Goal: Task Accomplishment & Management: Manage account settings

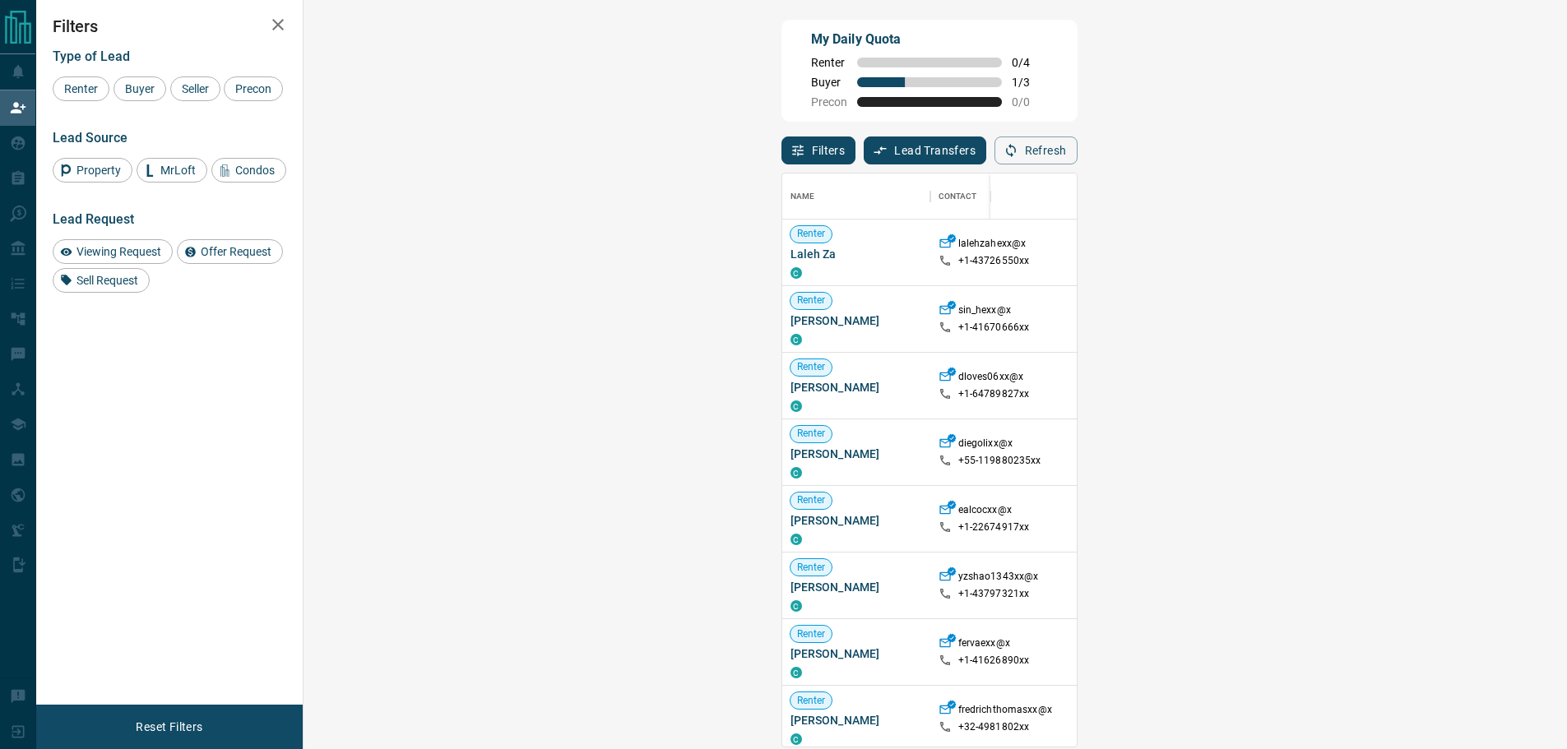
scroll to position [561, 1216]
click at [128, 85] on span "Buyer" at bounding box center [139, 88] width 41 height 13
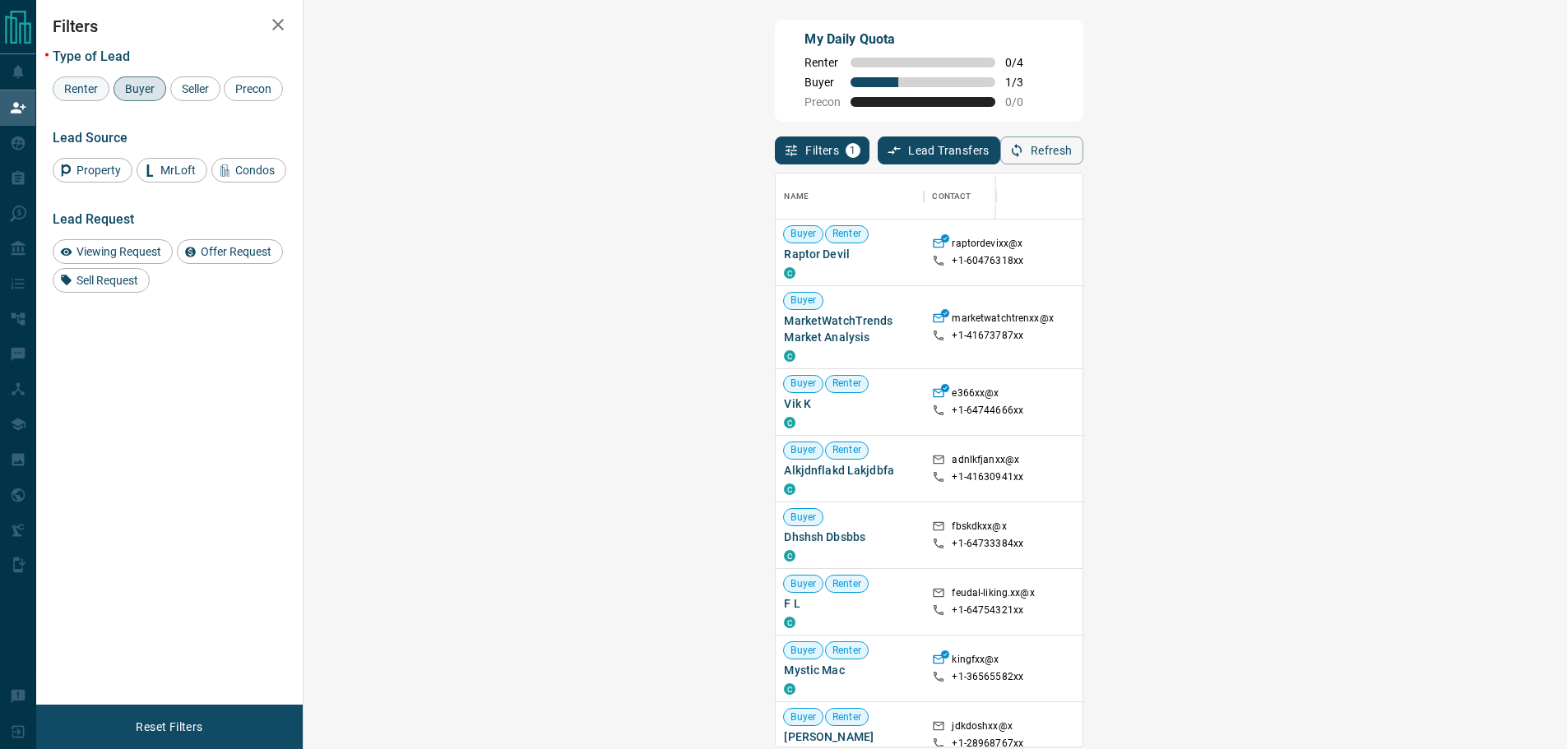
click at [90, 90] on span "Renter" at bounding box center [80, 88] width 45 height 13
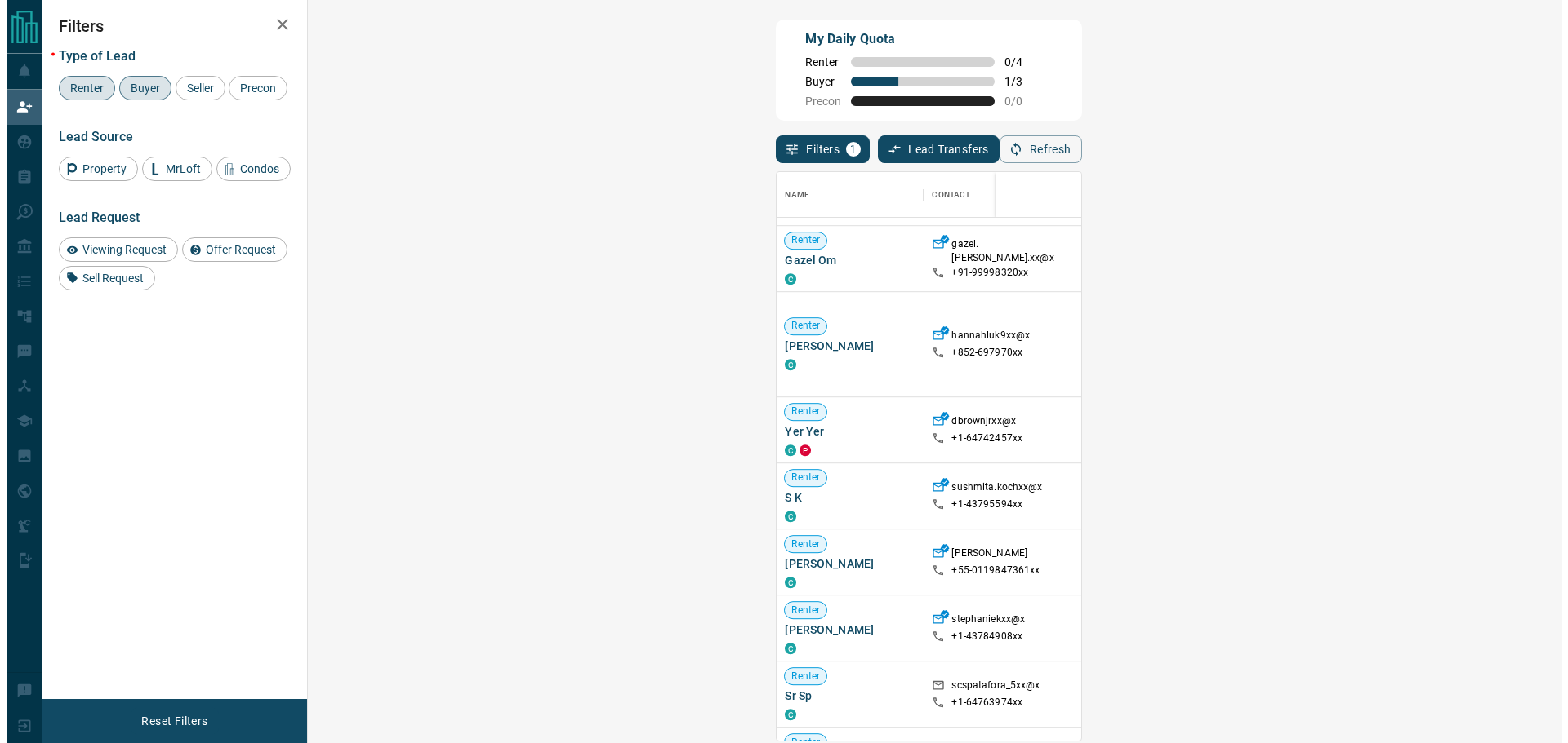
scroll to position [1060, 0]
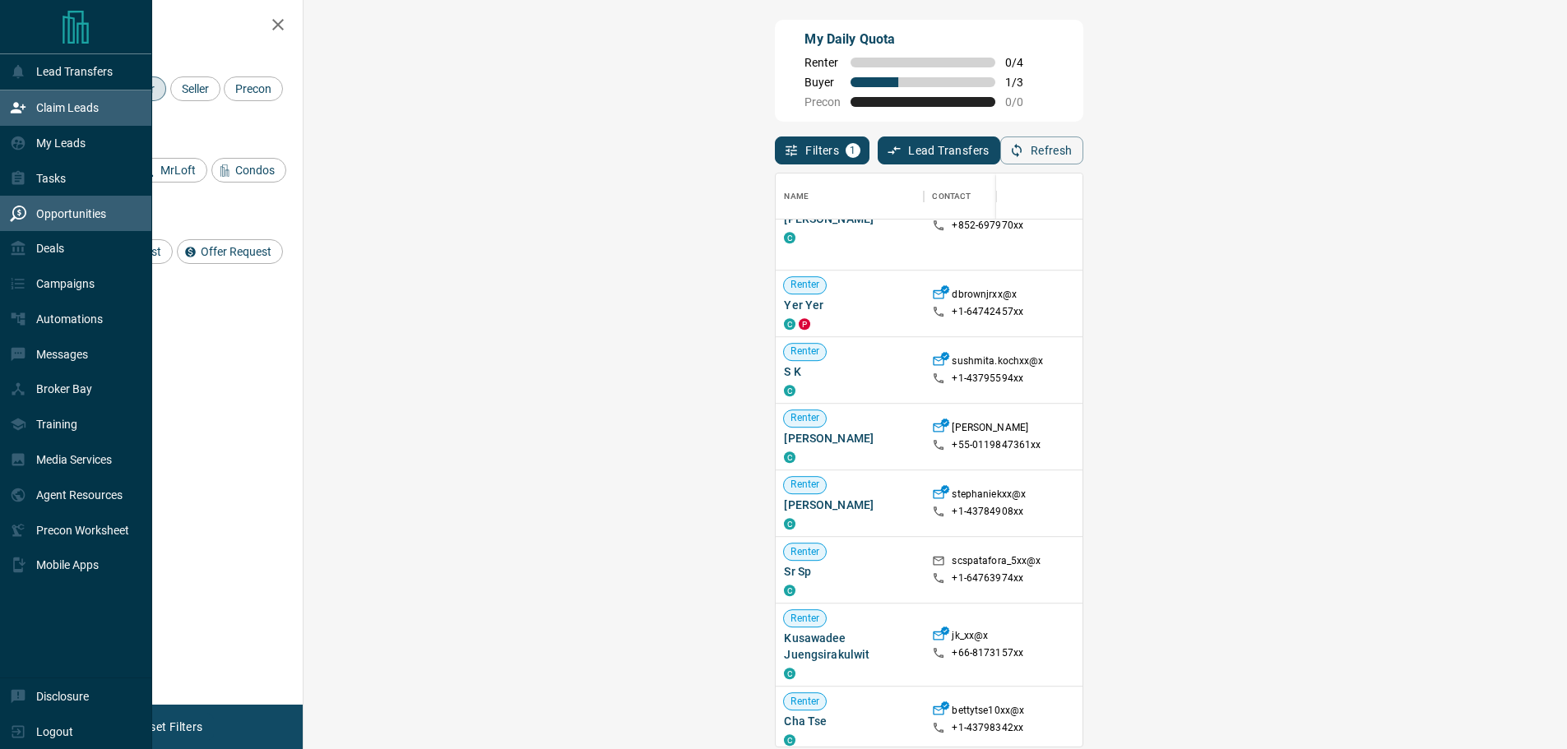
click at [48, 216] on p "Opportunities" at bounding box center [71, 213] width 70 height 13
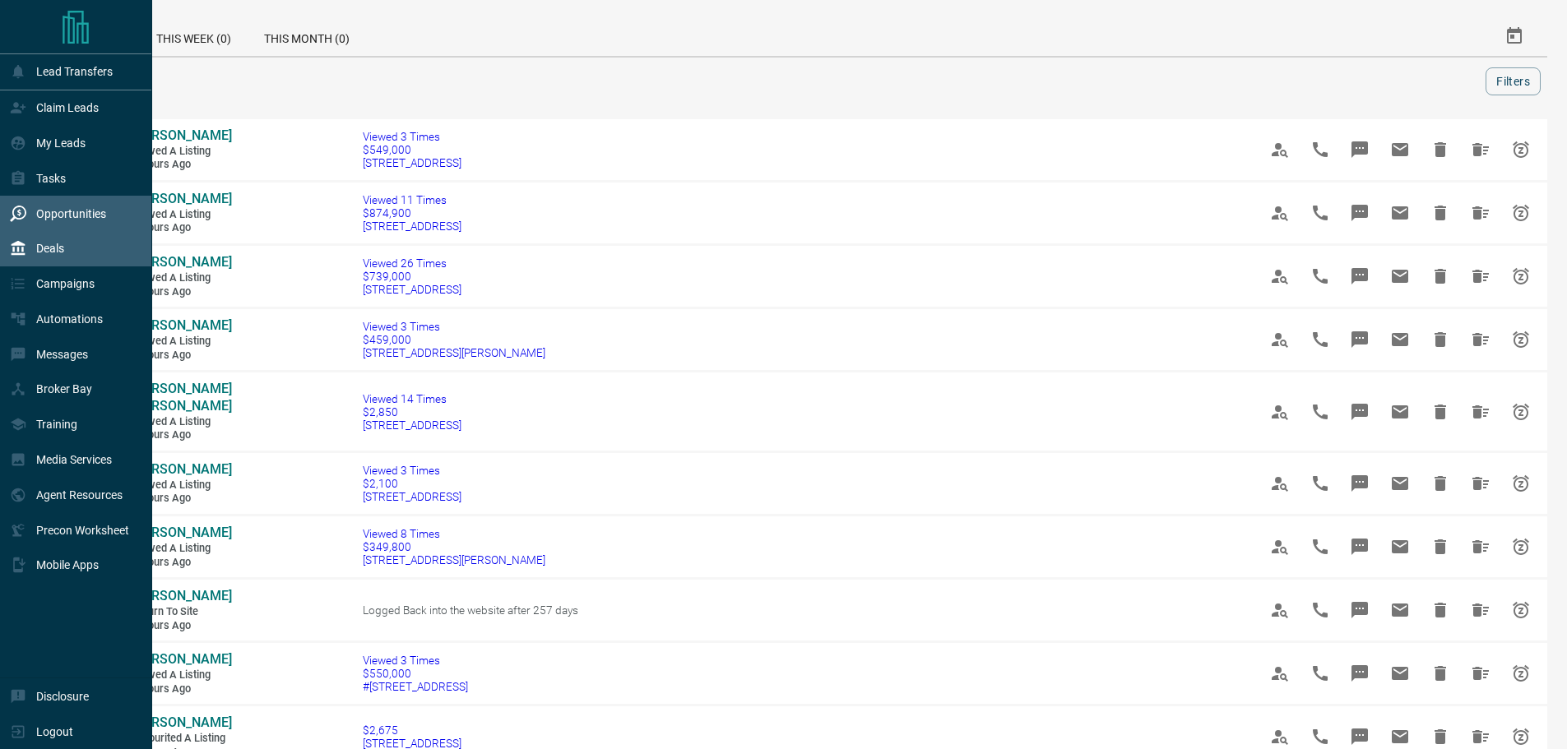
click at [20, 253] on icon at bounding box center [18, 248] width 16 height 16
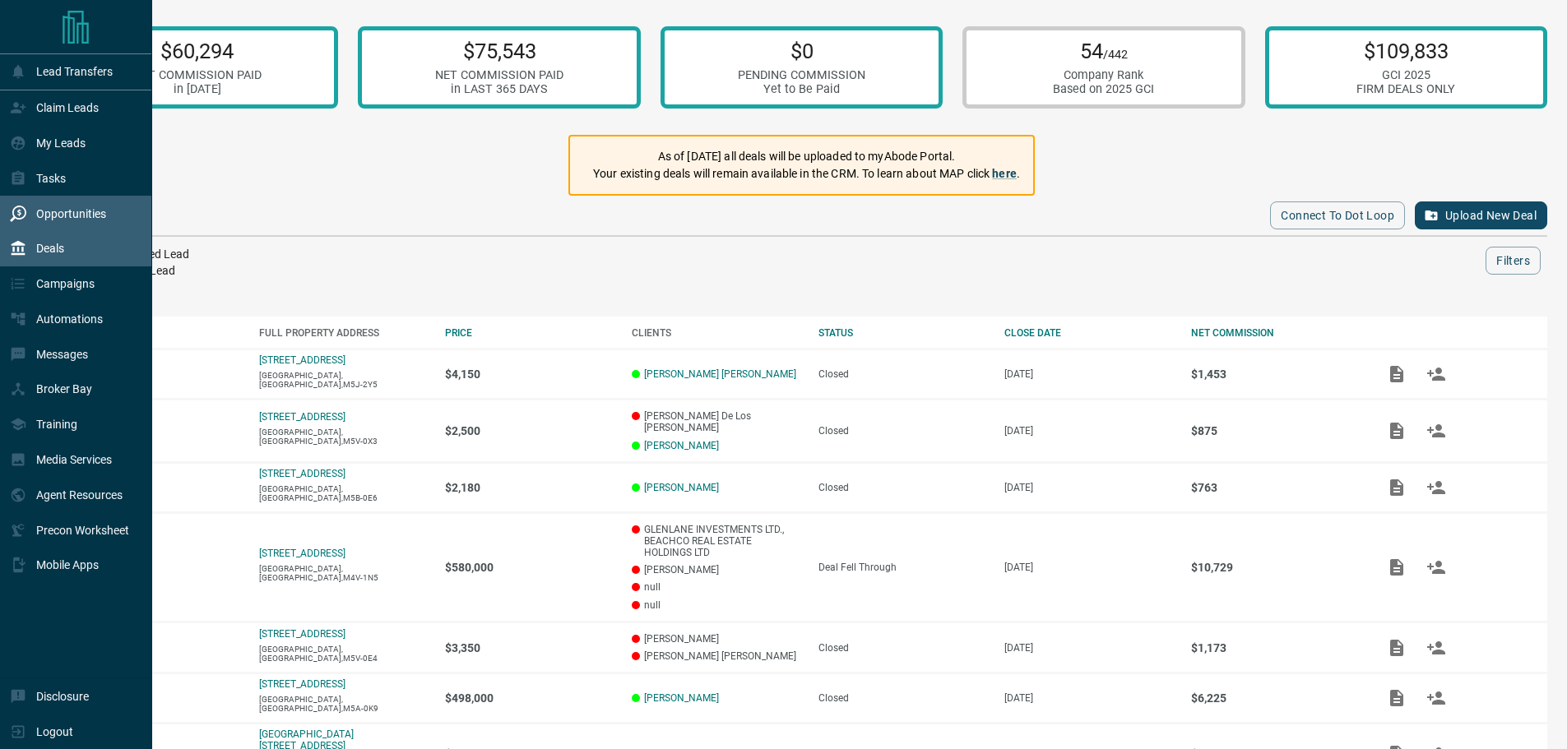
click at [69, 216] on p "Opportunities" at bounding box center [71, 213] width 70 height 13
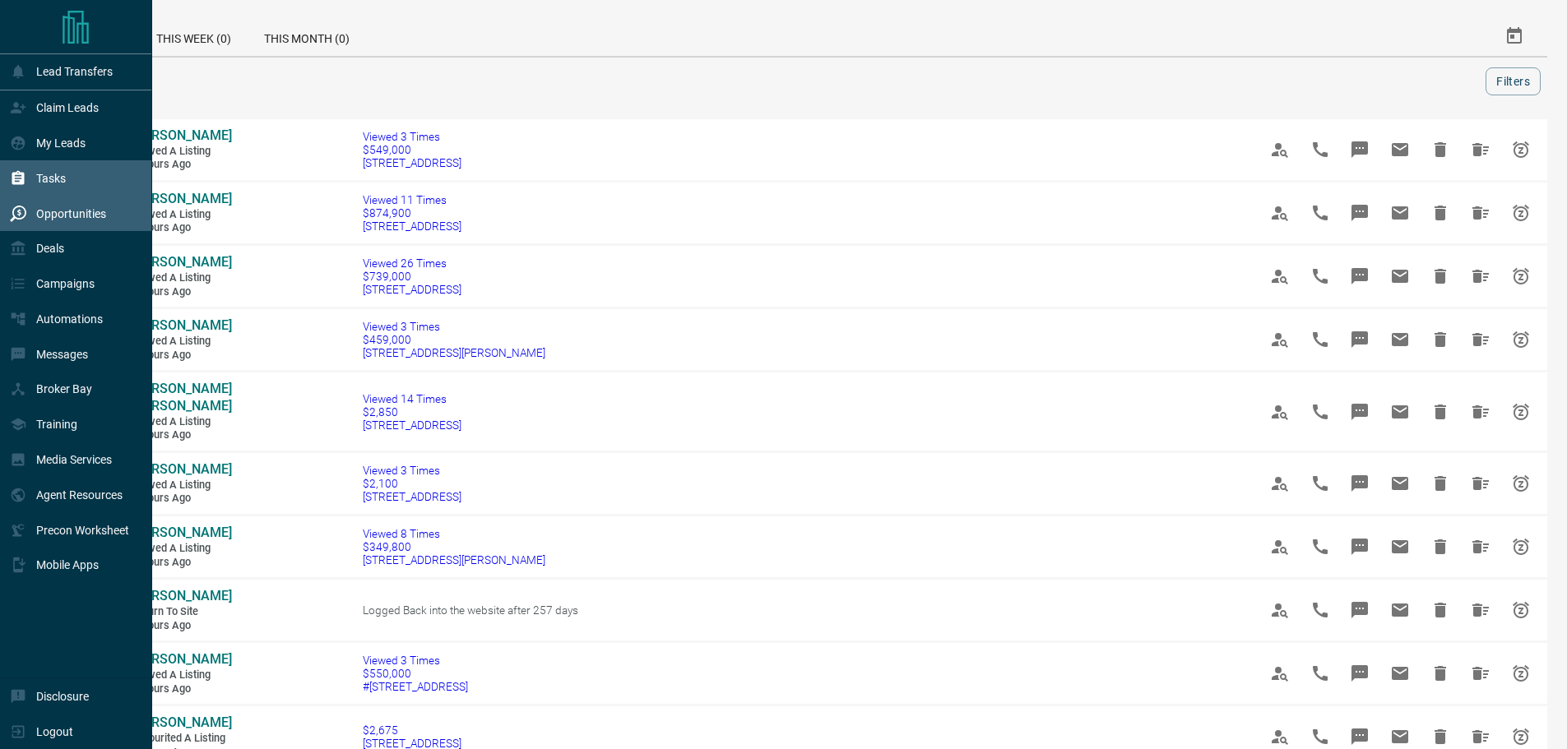
click at [81, 181] on div "Tasks" at bounding box center [76, 177] width 152 height 35
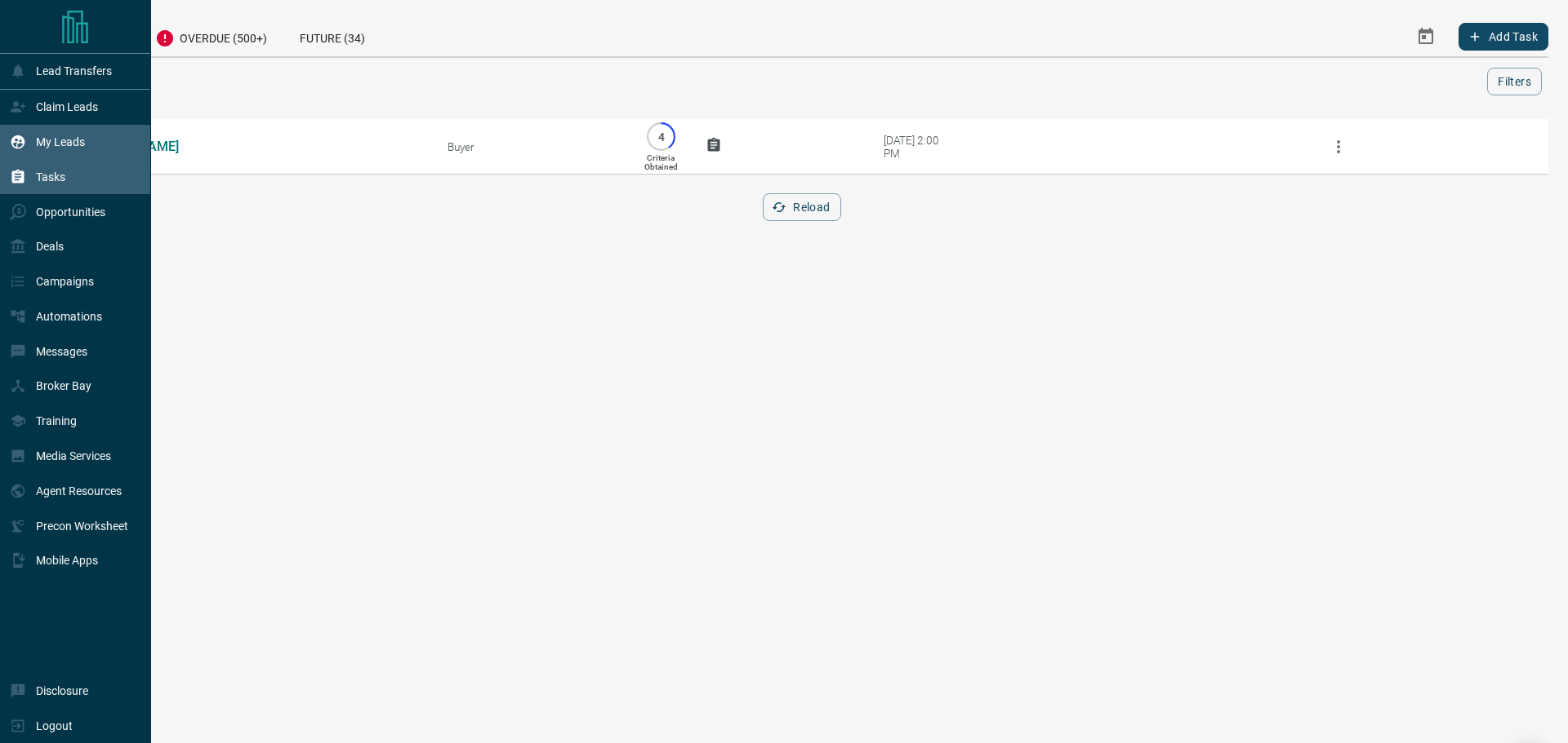
click at [31, 146] on div "My Leads" at bounding box center [48, 142] width 75 height 27
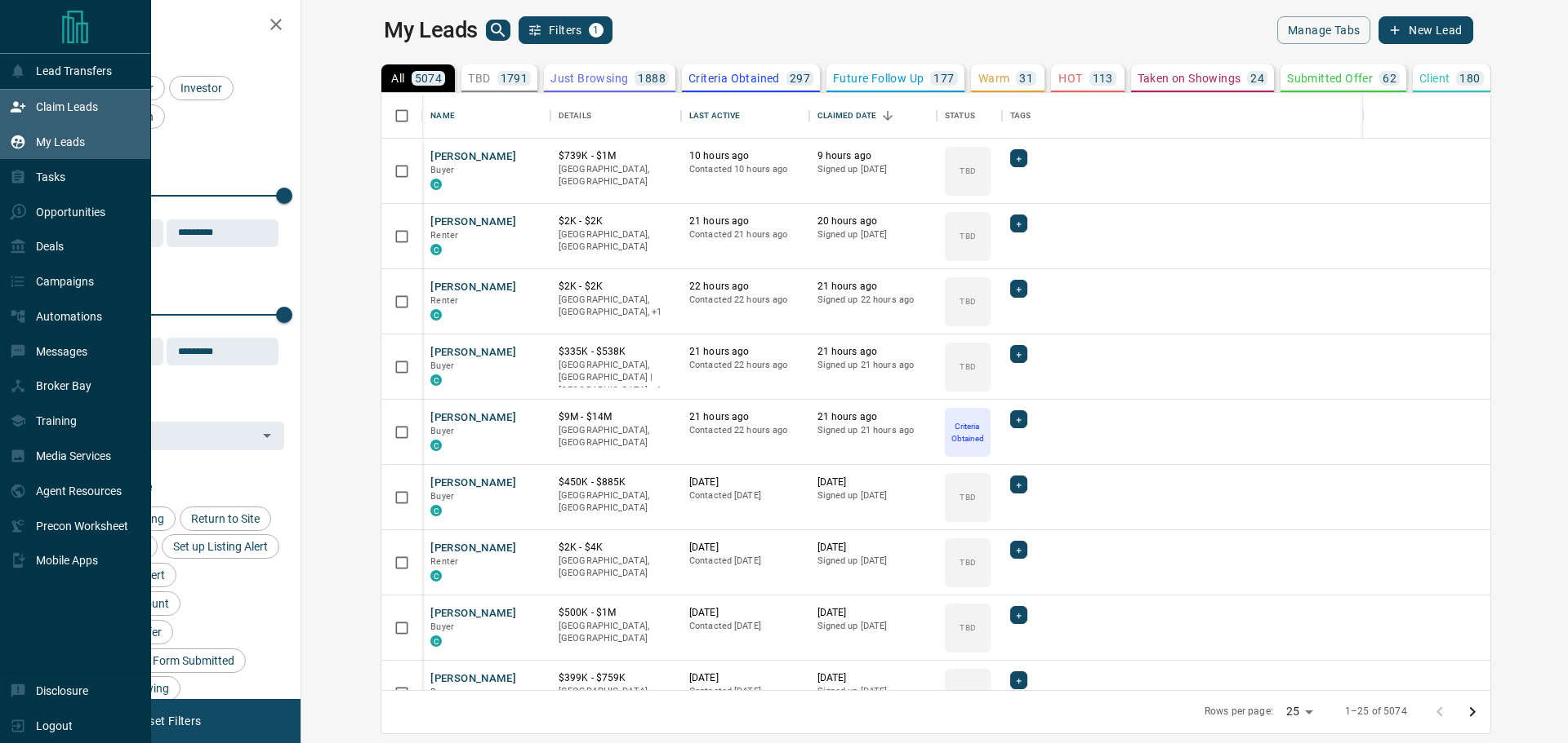
click at [31, 109] on div "Claim Leads" at bounding box center [54, 107] width 88 height 27
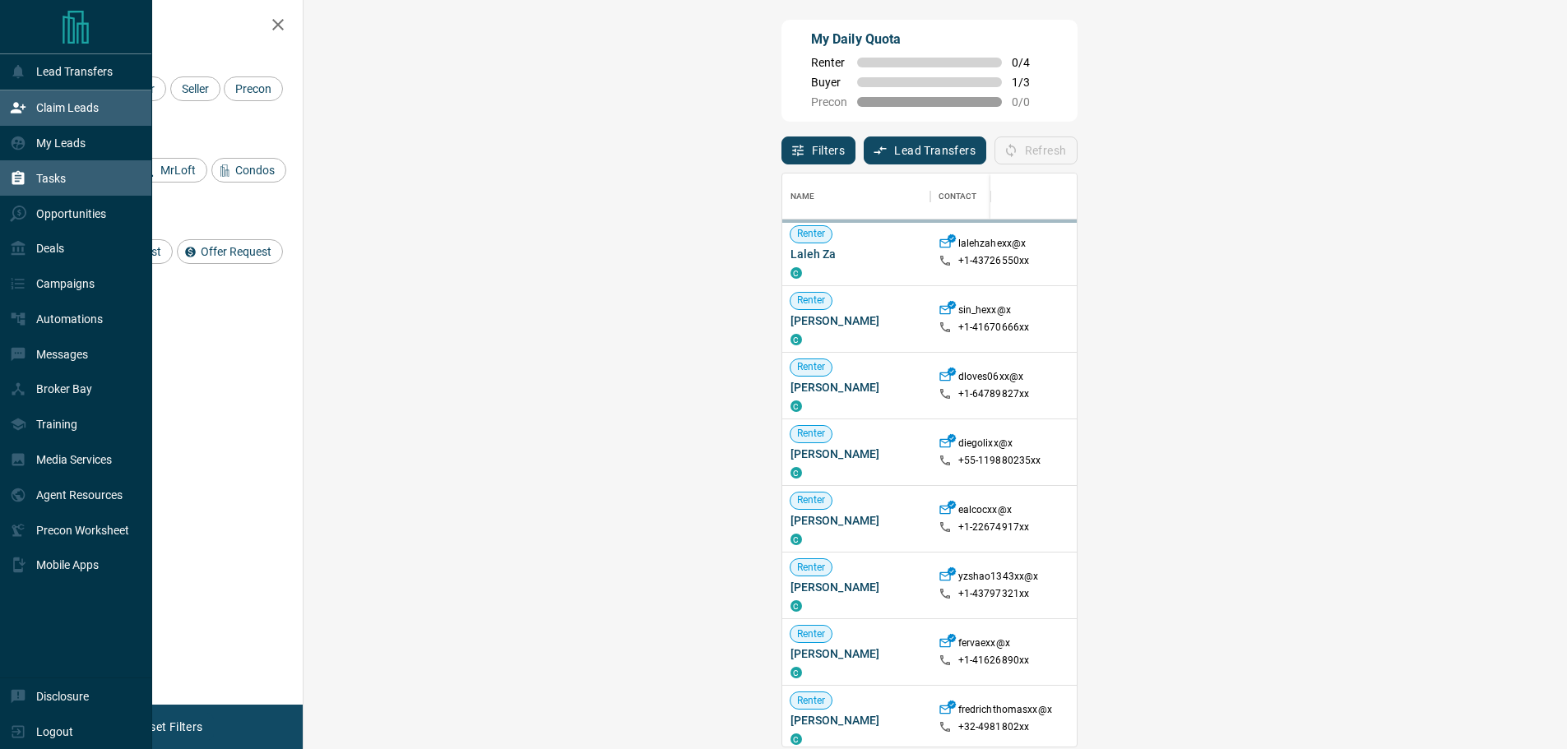
scroll to position [561, 1216]
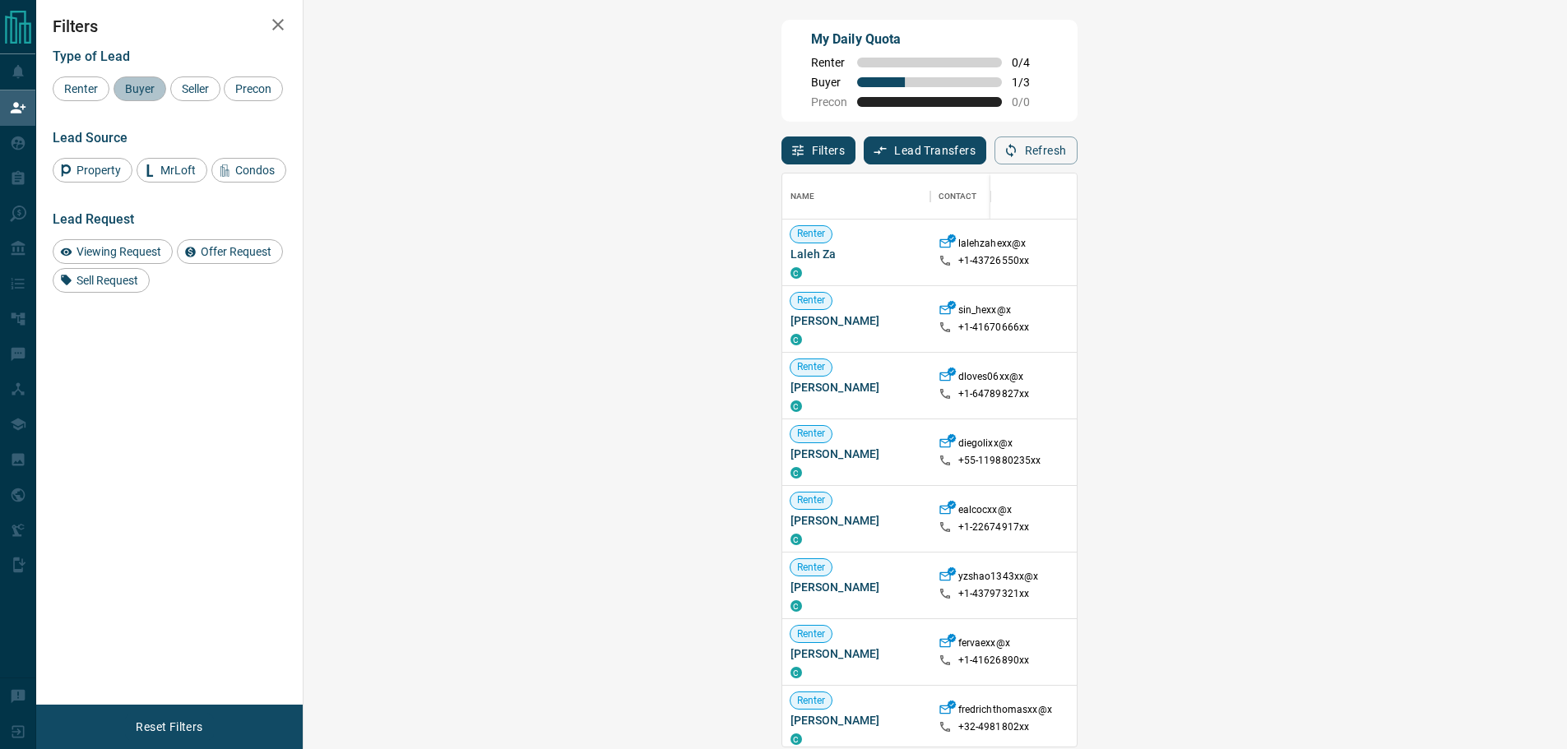
click at [143, 89] on span "Buyer" at bounding box center [139, 88] width 41 height 13
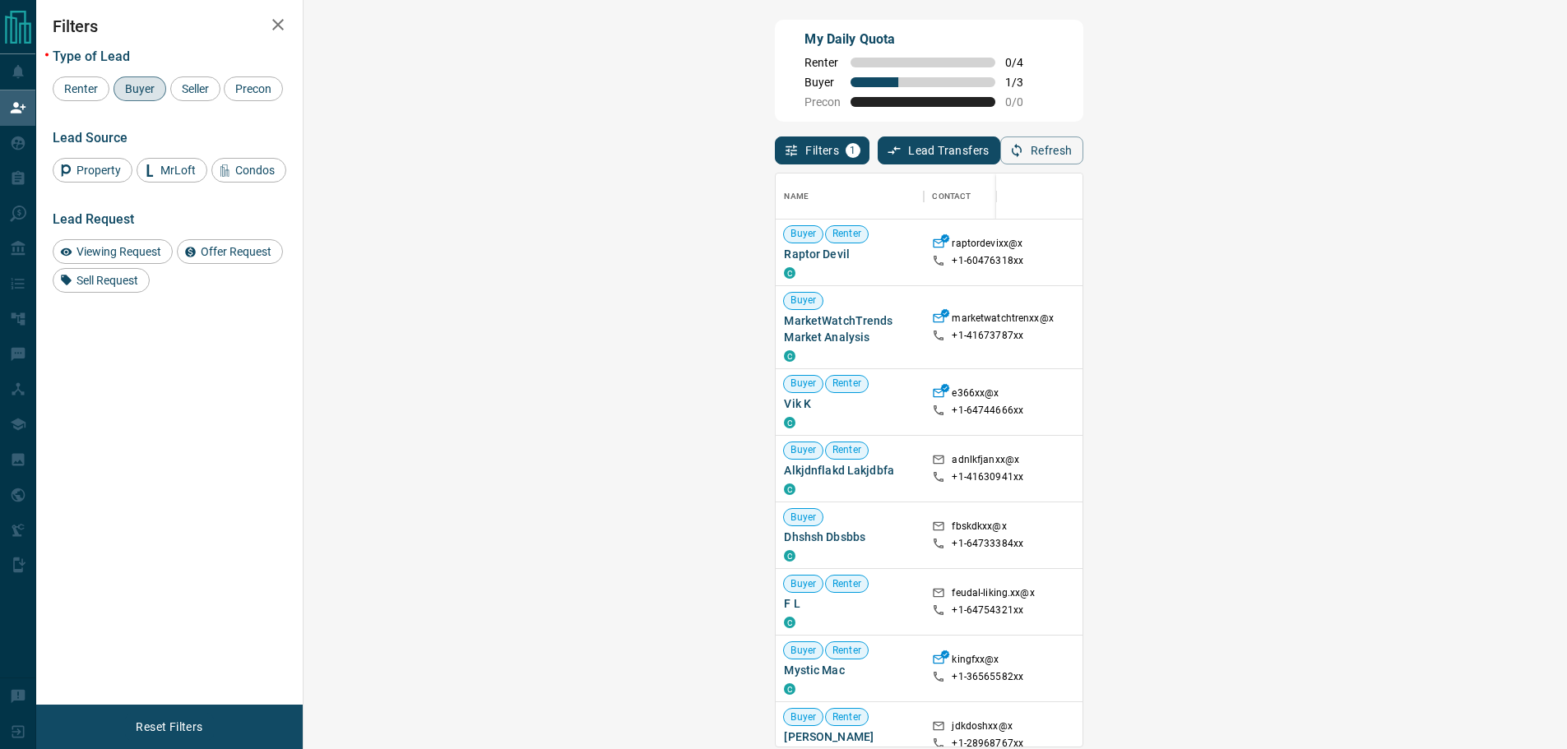
click at [143, 89] on span "Buyer" at bounding box center [139, 88] width 41 height 13
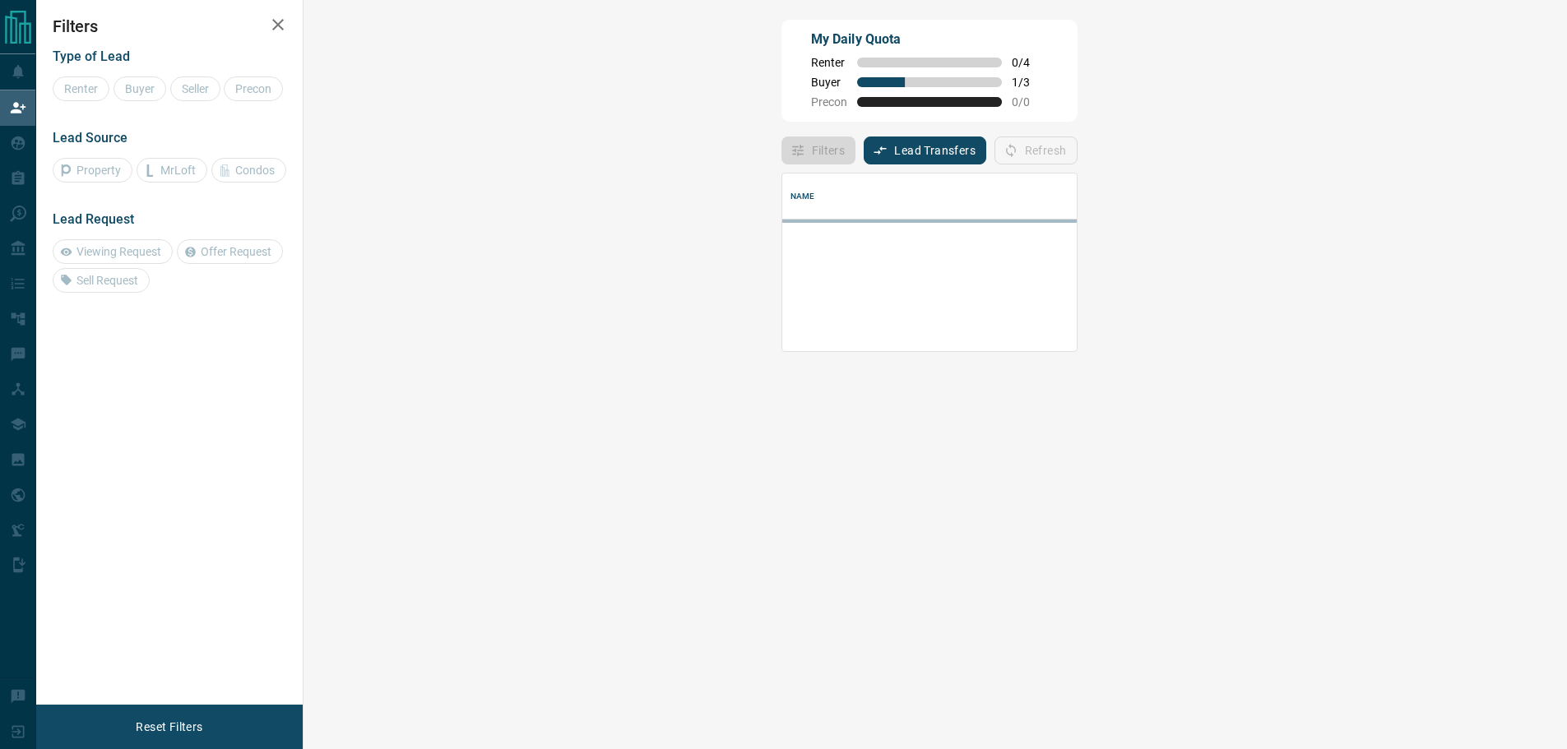
click at [140, 102] on div "Type of Lead Renter Buyer Seller Precon Lead Source Property MrLoft Condos Lead…" at bounding box center [170, 164] width 234 height 257
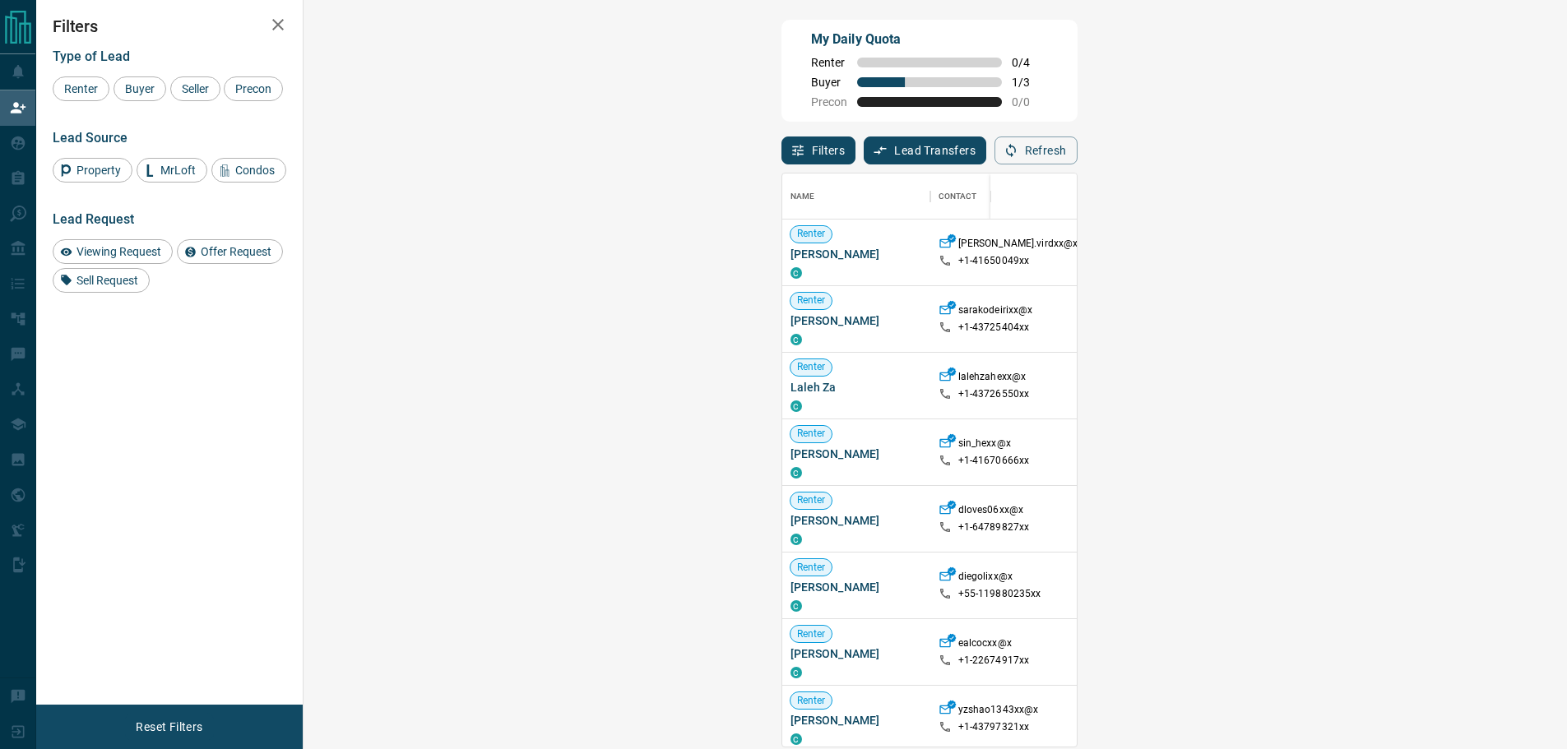
drag, startPoint x: 1114, startPoint y: 383, endPoint x: 1125, endPoint y: 378, distance: 11.8
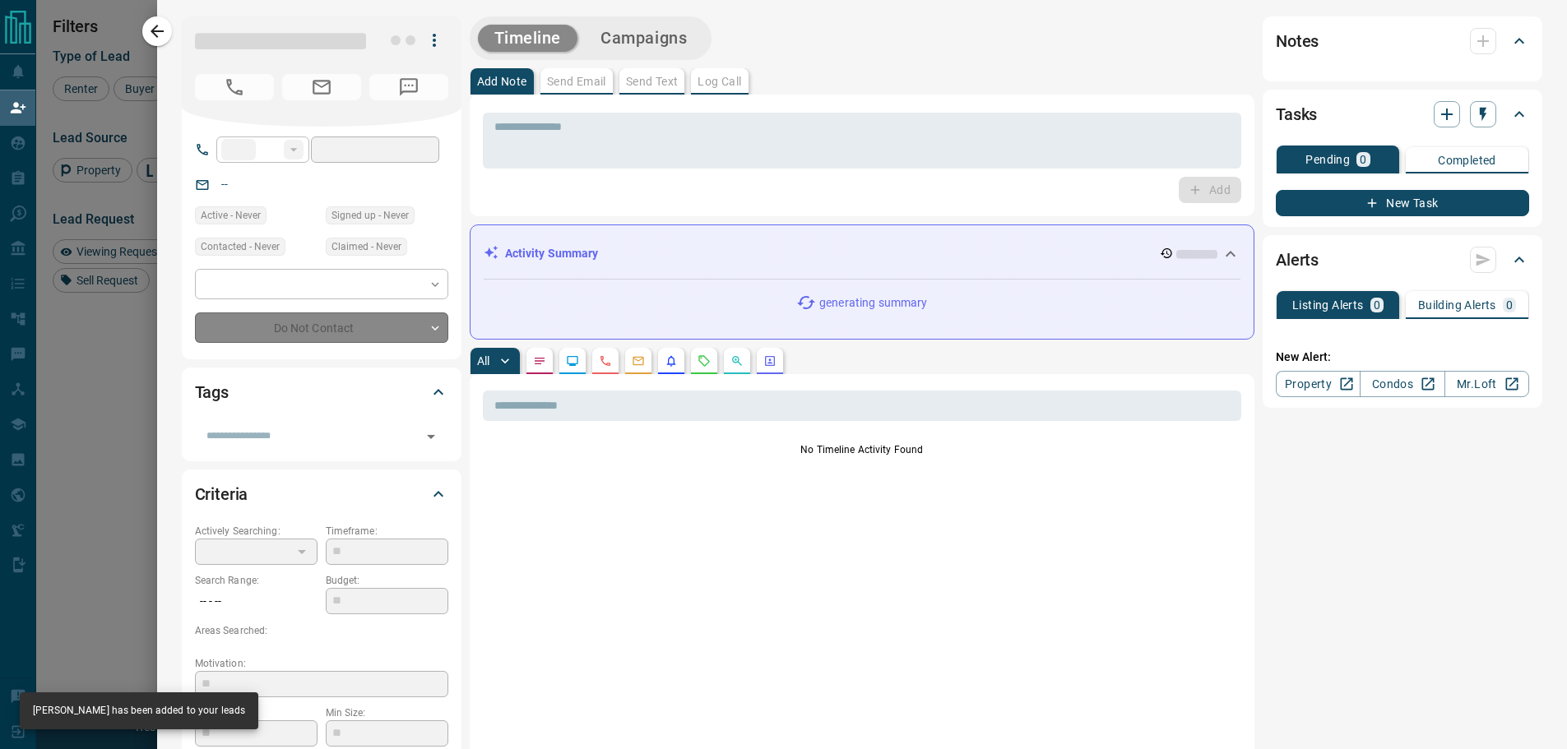
type input "**"
type input "**********"
type input "**"
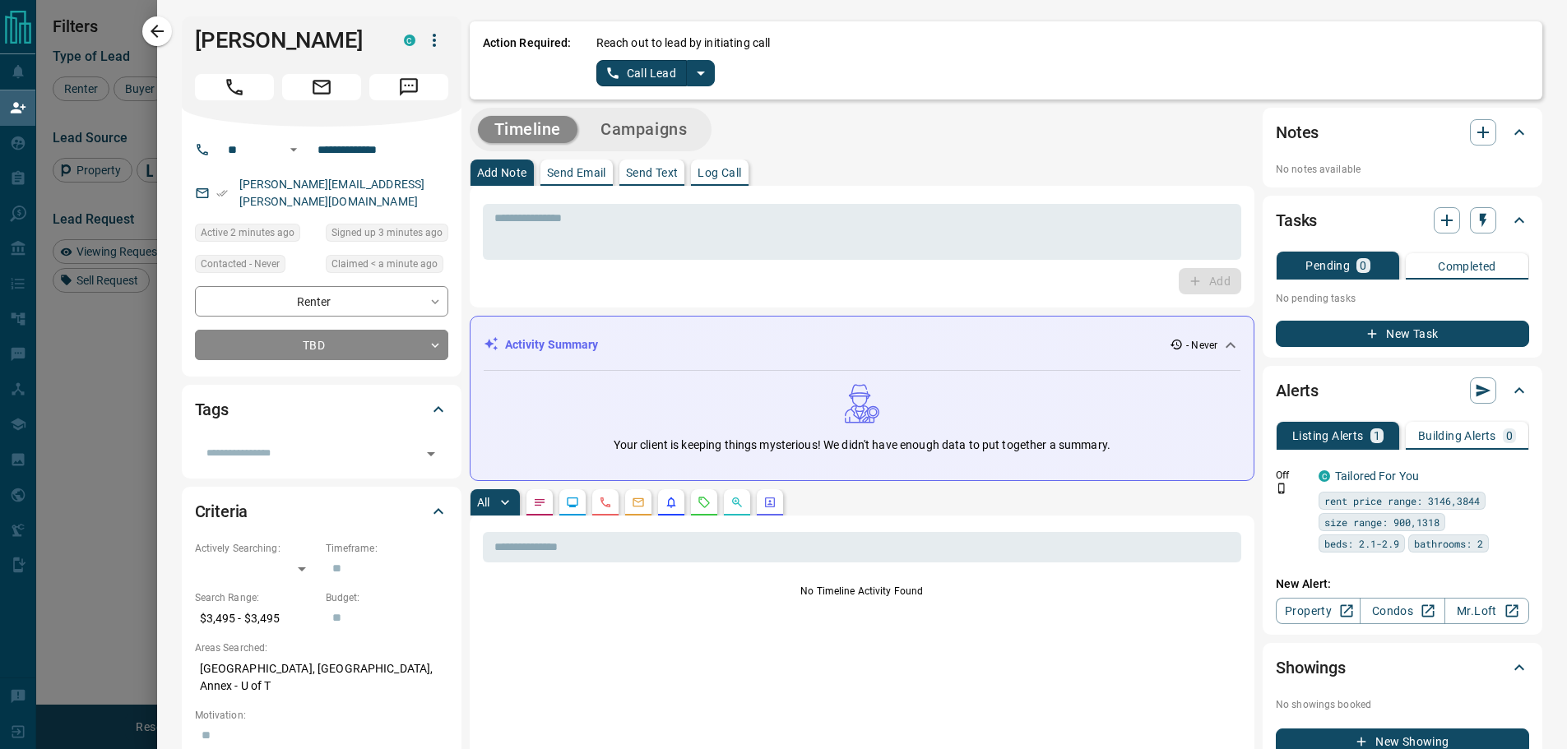
click at [691, 79] on icon "split button" at bounding box center [701, 73] width 20 height 20
click at [659, 129] on li "Log Manual Call" at bounding box center [655, 130] width 100 height 25
click at [653, 75] on button "Log Manual Call" at bounding box center [650, 73] width 109 height 26
click at [604, 78] on button "Yes" at bounding box center [612, 73] width 33 height 26
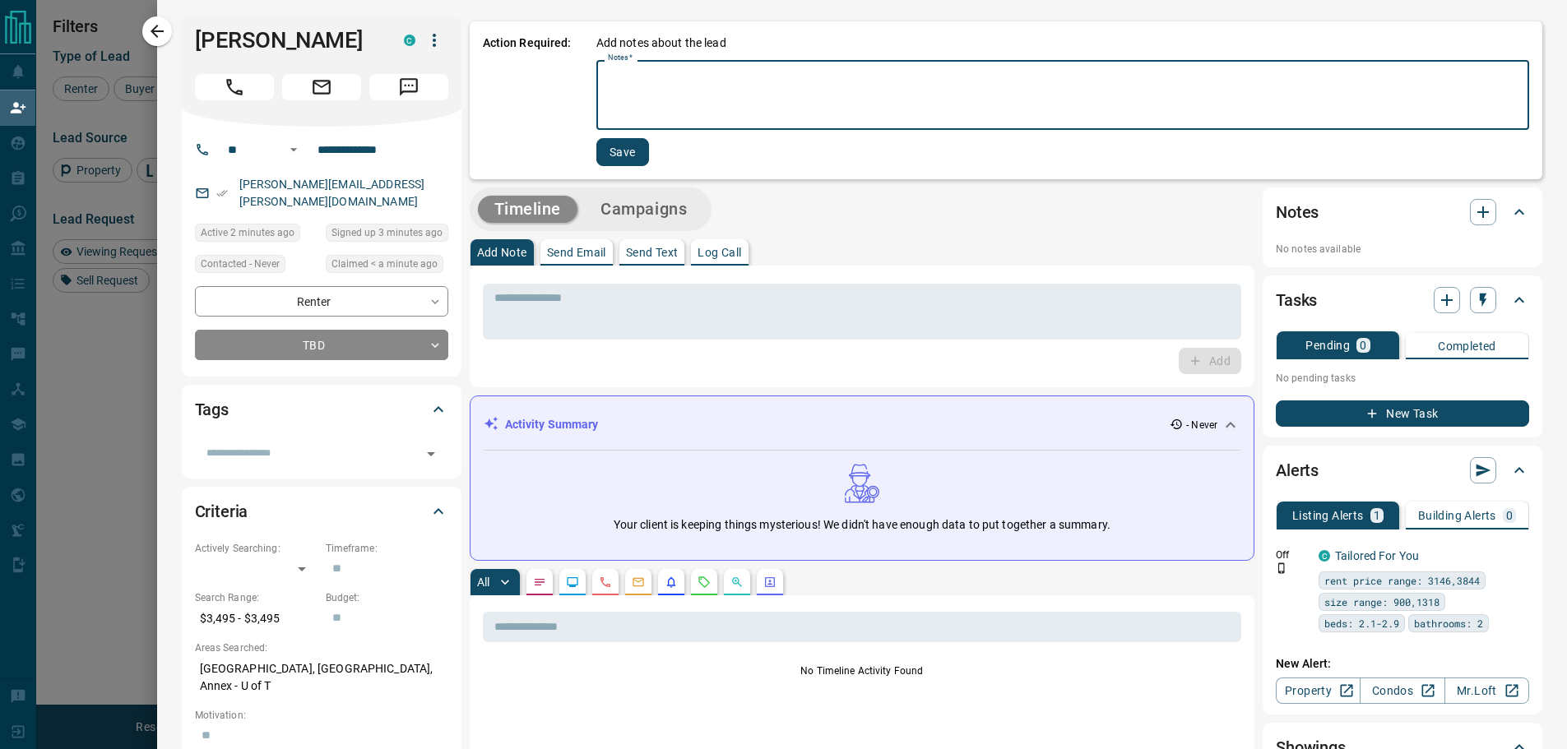
click at [608, 78] on textarea "Notes   *" at bounding box center [1063, 95] width 910 height 56
type textarea "**********"
click at [618, 151] on button "Save" at bounding box center [622, 152] width 53 height 28
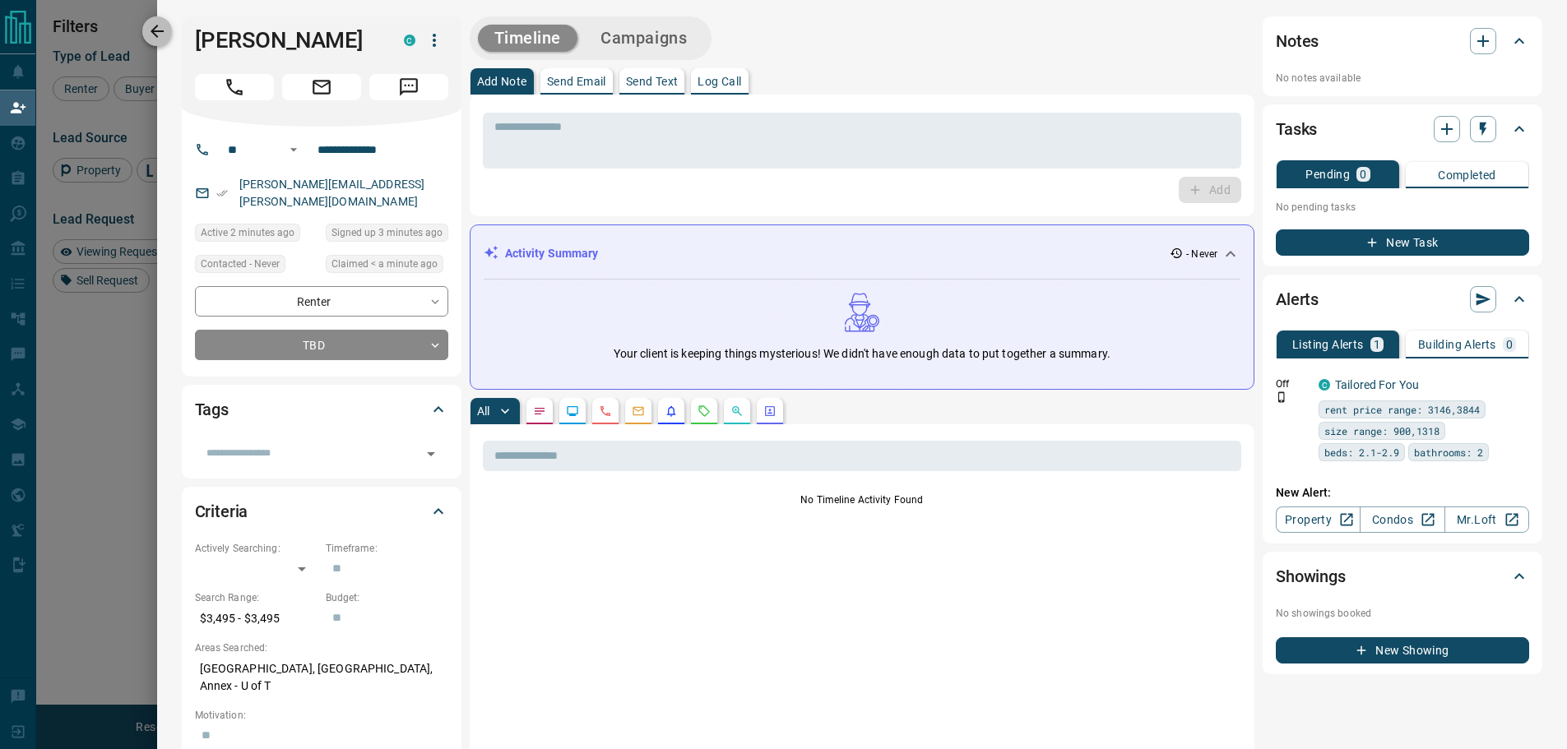
click at [157, 24] on icon "button" at bounding box center [157, 31] width 20 height 20
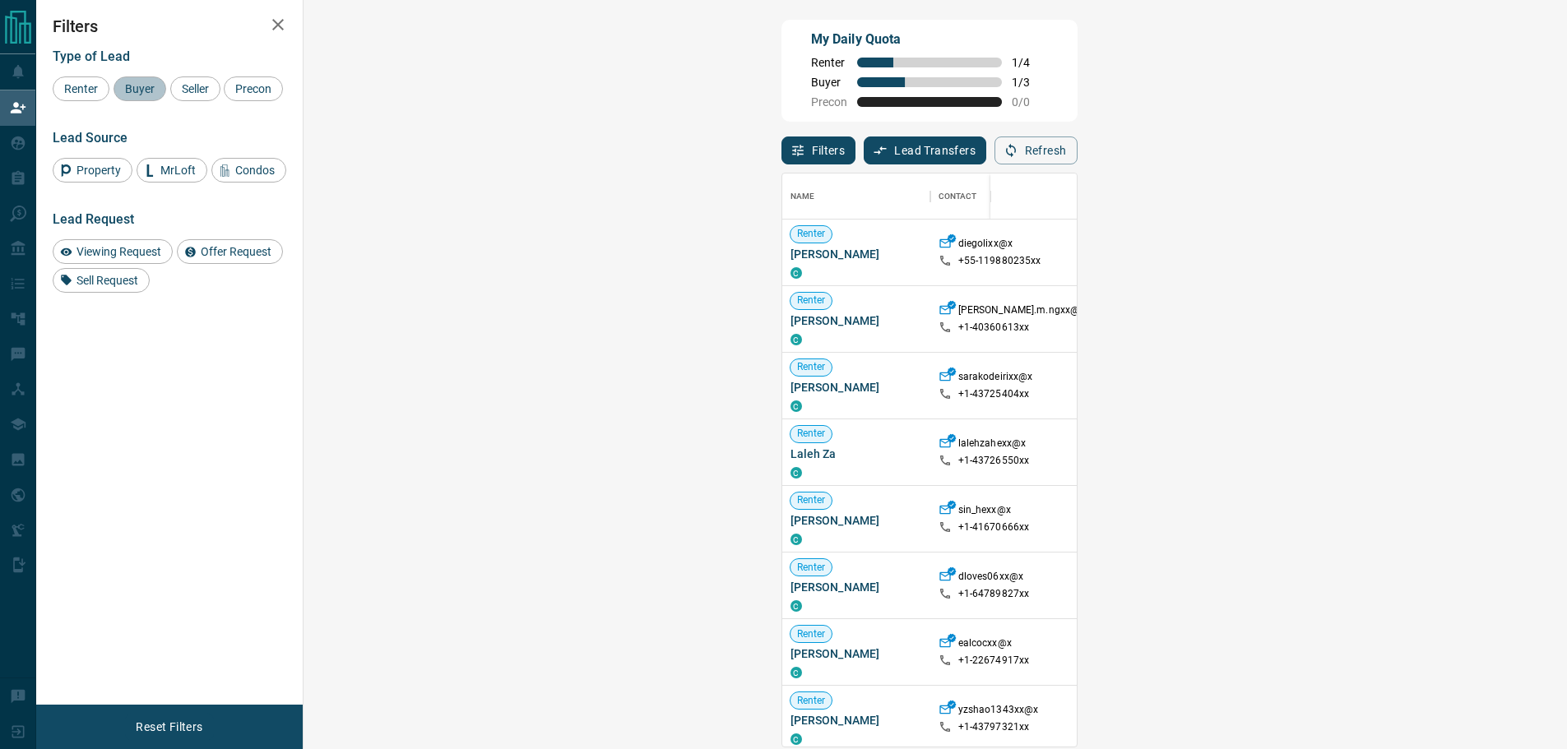
click at [142, 86] on span "Buyer" at bounding box center [139, 88] width 41 height 13
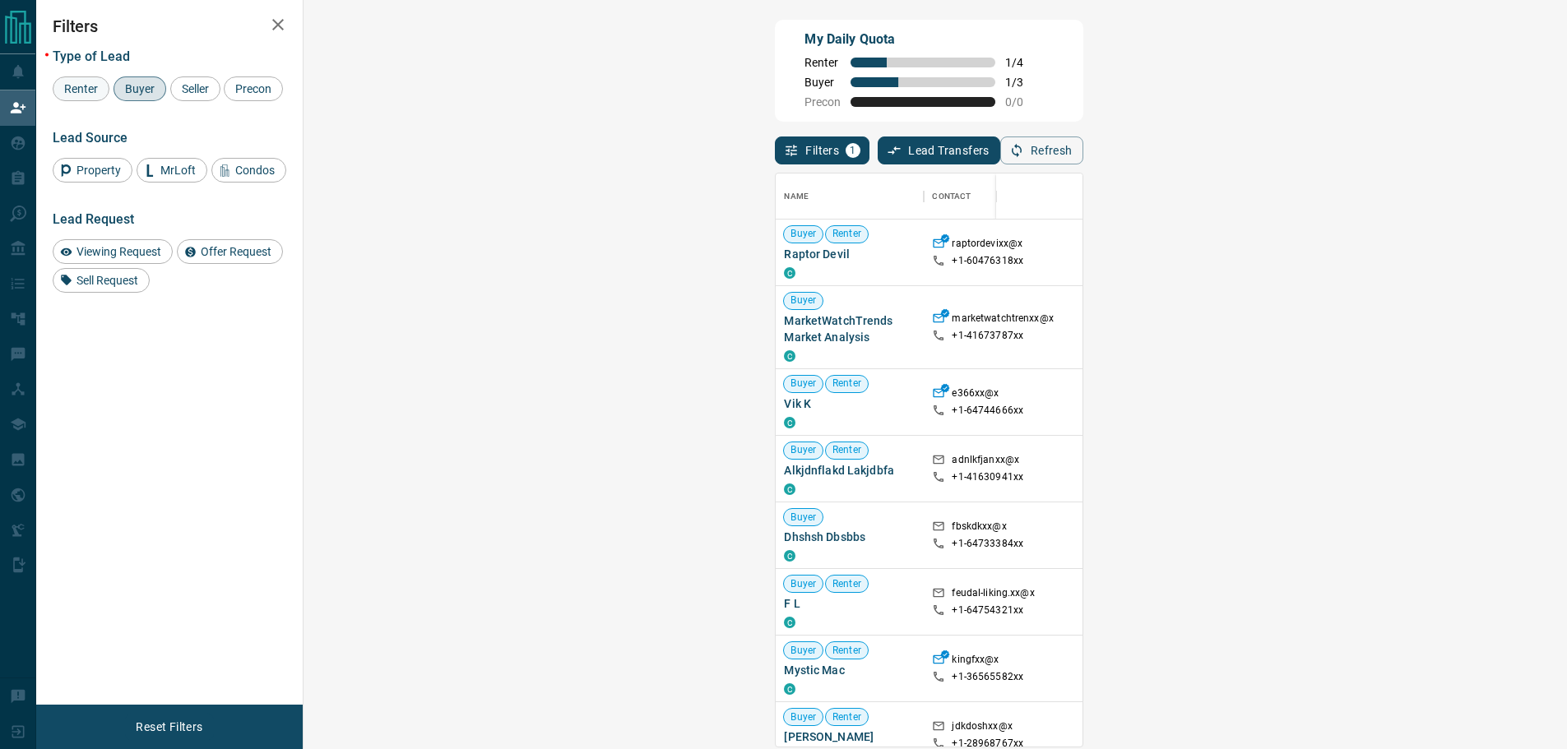
click at [93, 94] on span "Renter" at bounding box center [80, 88] width 45 height 13
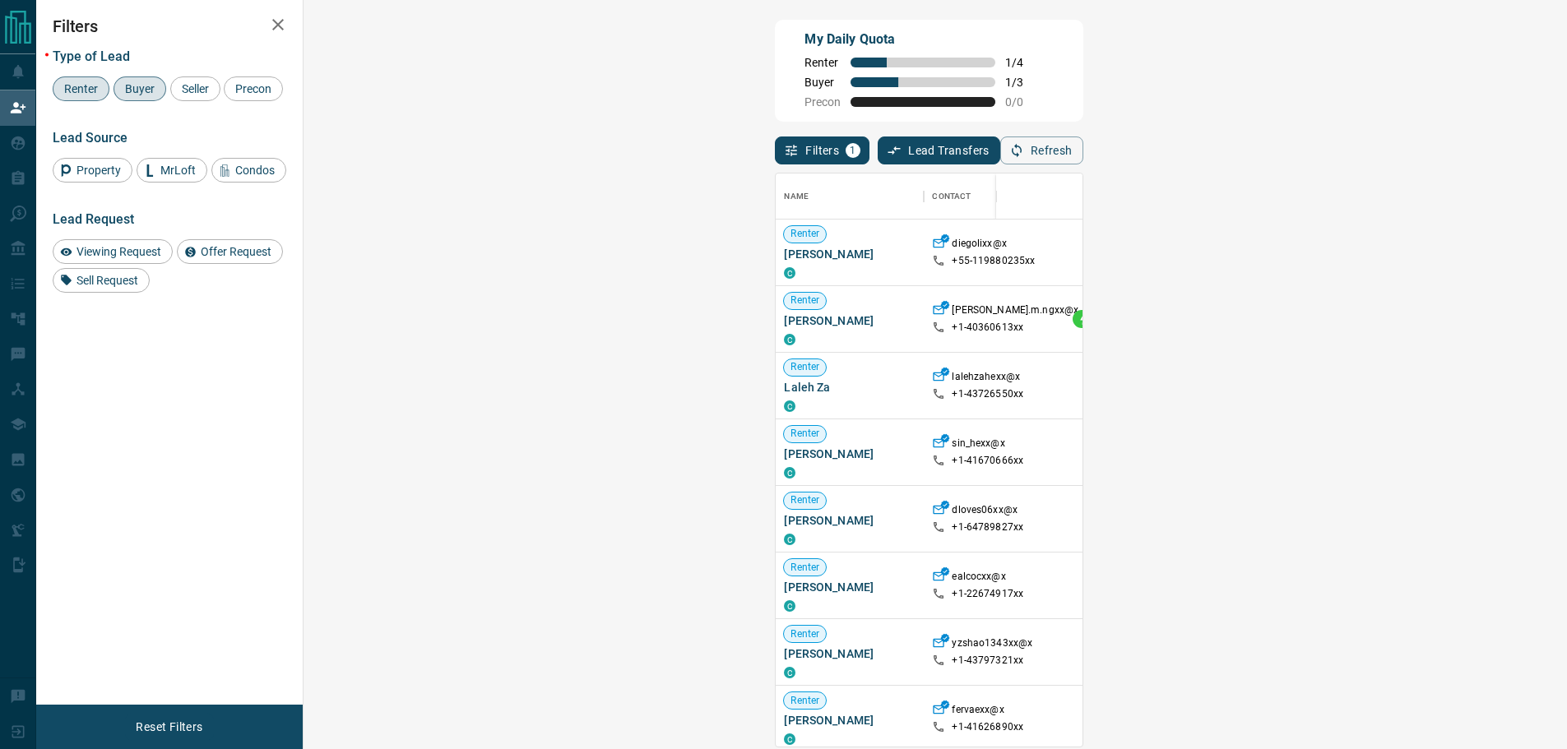
click at [127, 87] on span "Buyer" at bounding box center [139, 88] width 41 height 13
click at [71, 87] on span "Renter" at bounding box center [80, 88] width 45 height 13
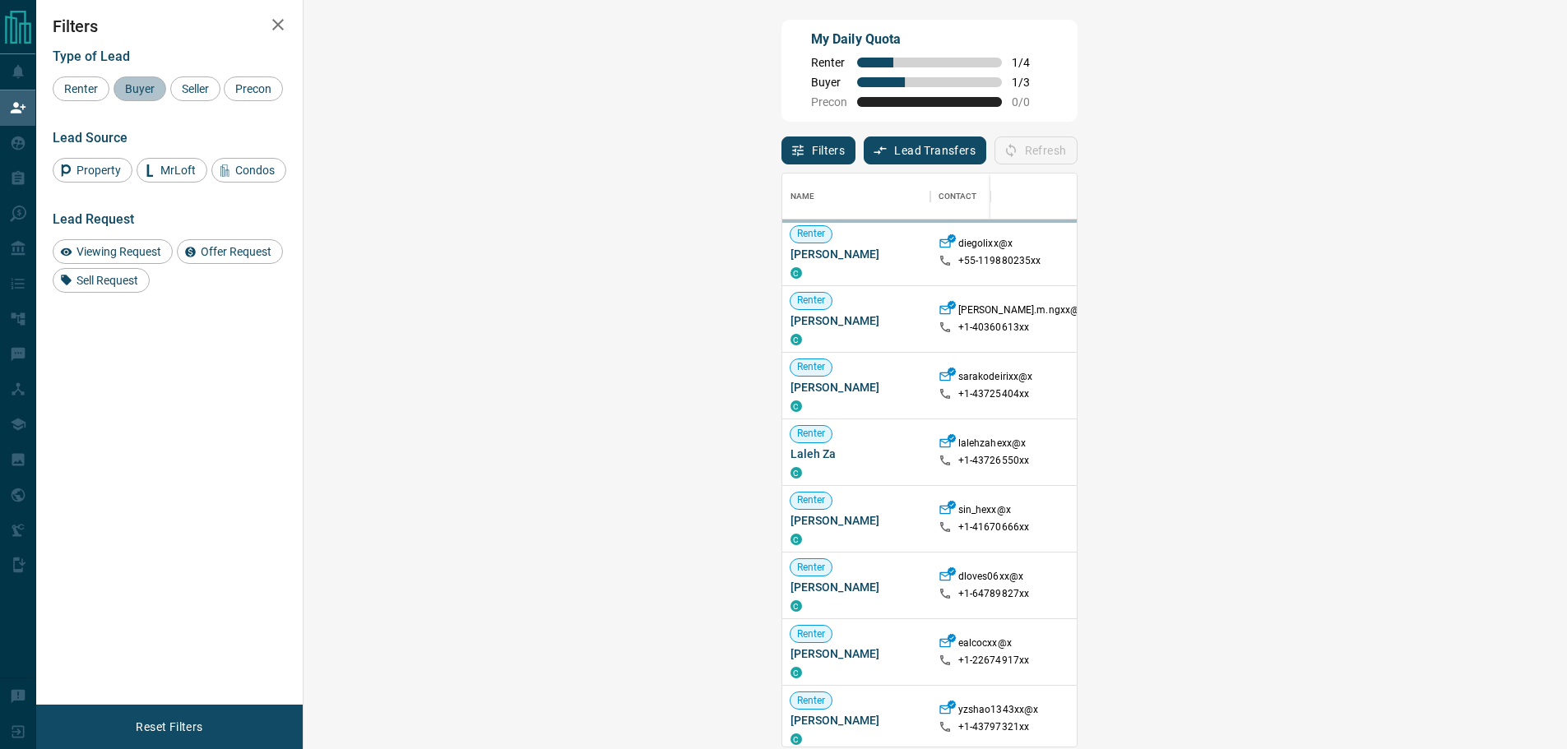
click at [127, 90] on span "Buyer" at bounding box center [139, 88] width 41 height 13
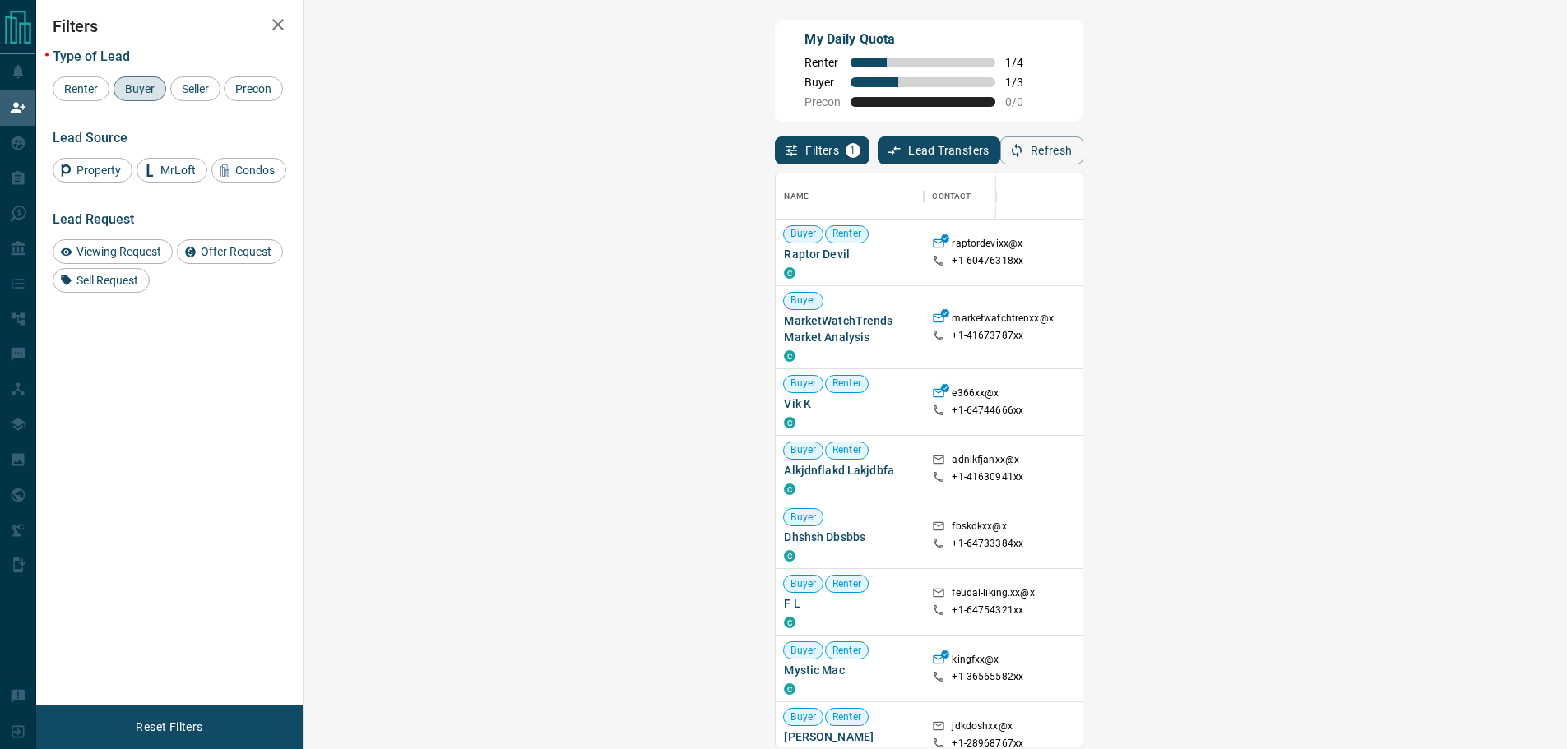
click at [112, 121] on div "Type of Lead Renter Buyer Seller Precon Lead Source Property MrLoft Condos Lead…" at bounding box center [170, 164] width 234 height 257
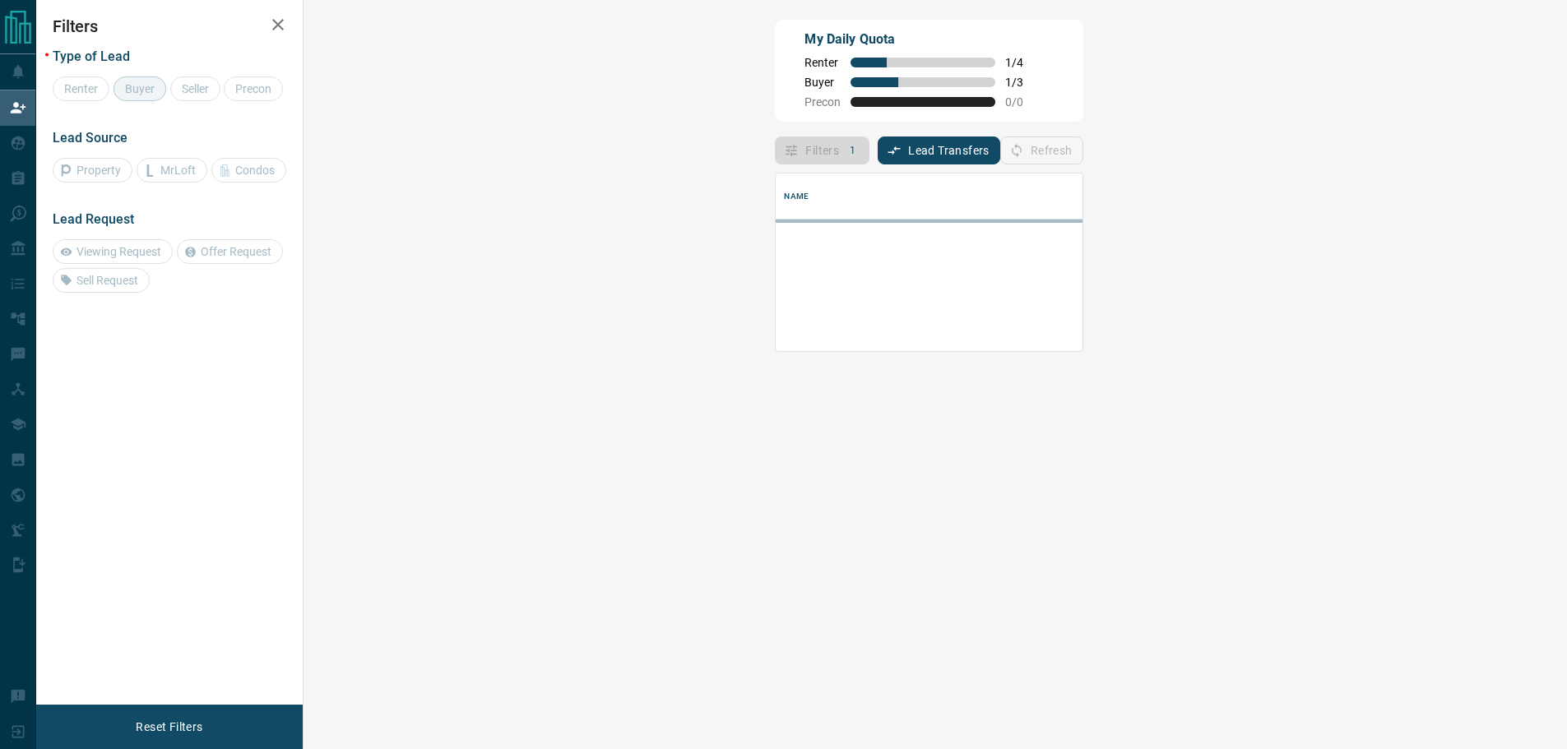
click at [112, 122] on div "Type of Lead Renter Buyer Seller Precon Lead Source Property MrLoft Condos Lead…" at bounding box center [170, 164] width 234 height 257
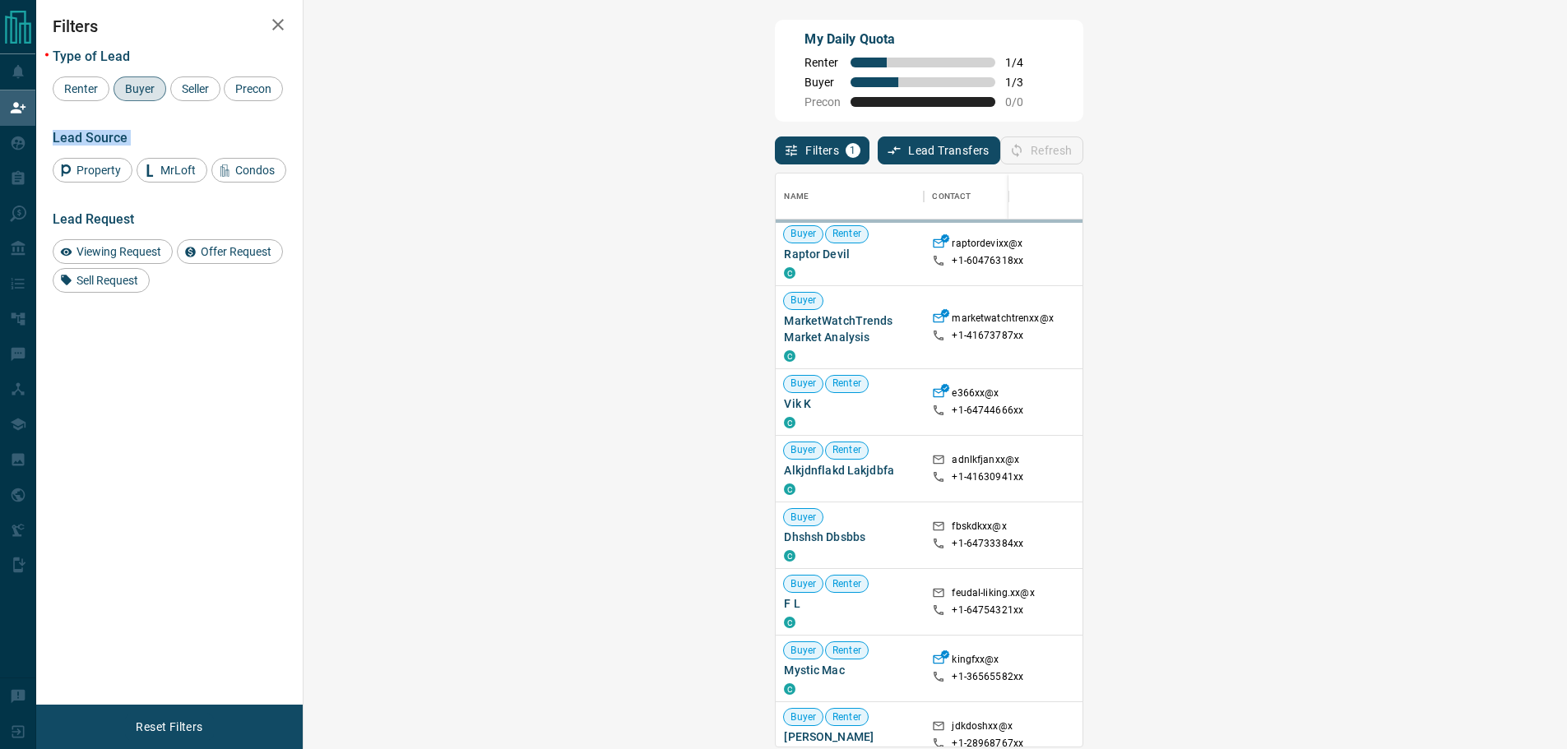
scroll to position [561, 1216]
click at [76, 88] on span "Renter" at bounding box center [80, 88] width 45 height 13
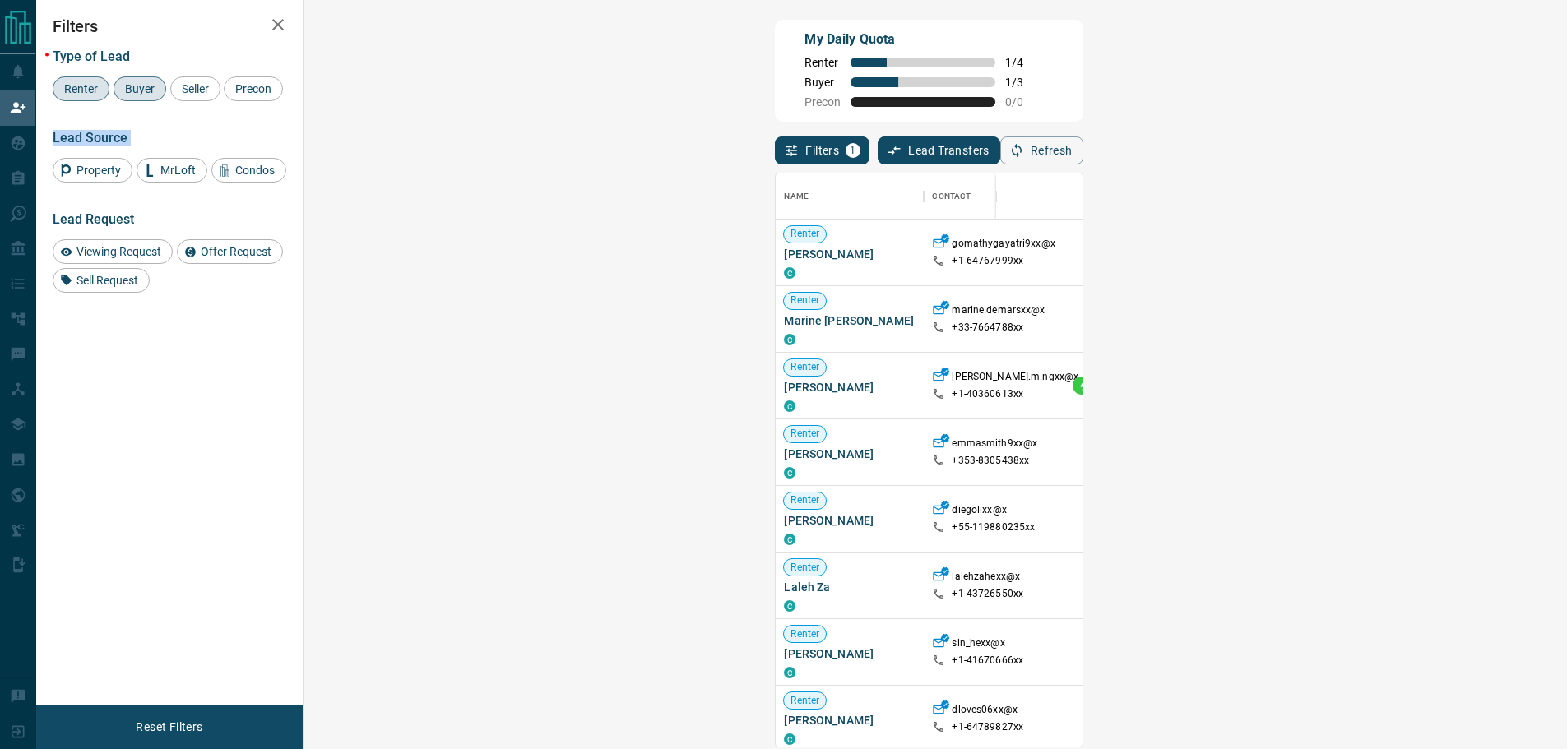
drag, startPoint x: 133, startPoint y: 95, endPoint x: 149, endPoint y: 122, distance: 31.3
click at [133, 100] on div "Buyer" at bounding box center [140, 89] width 53 height 25
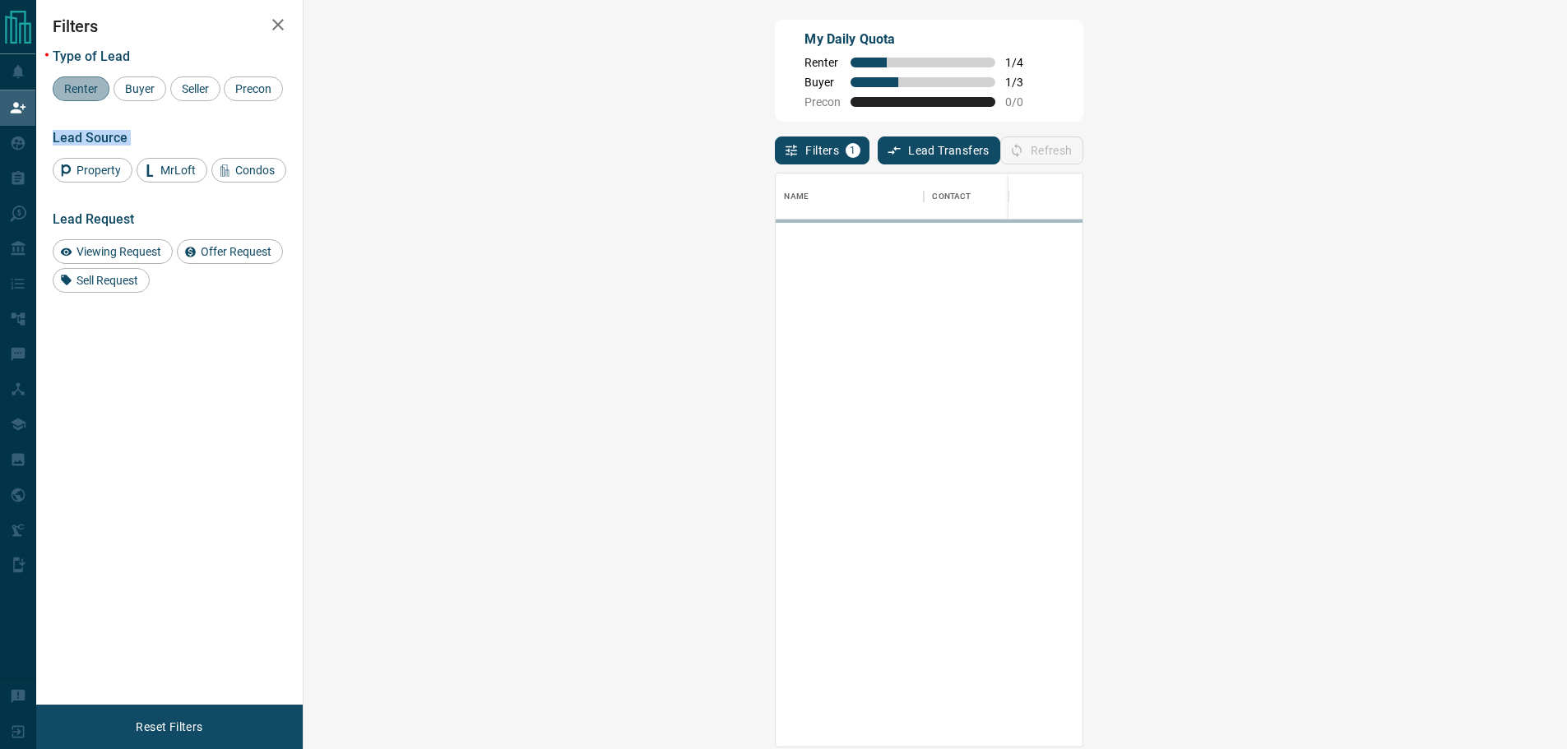
click at [69, 90] on span "Renter" at bounding box center [80, 88] width 45 height 13
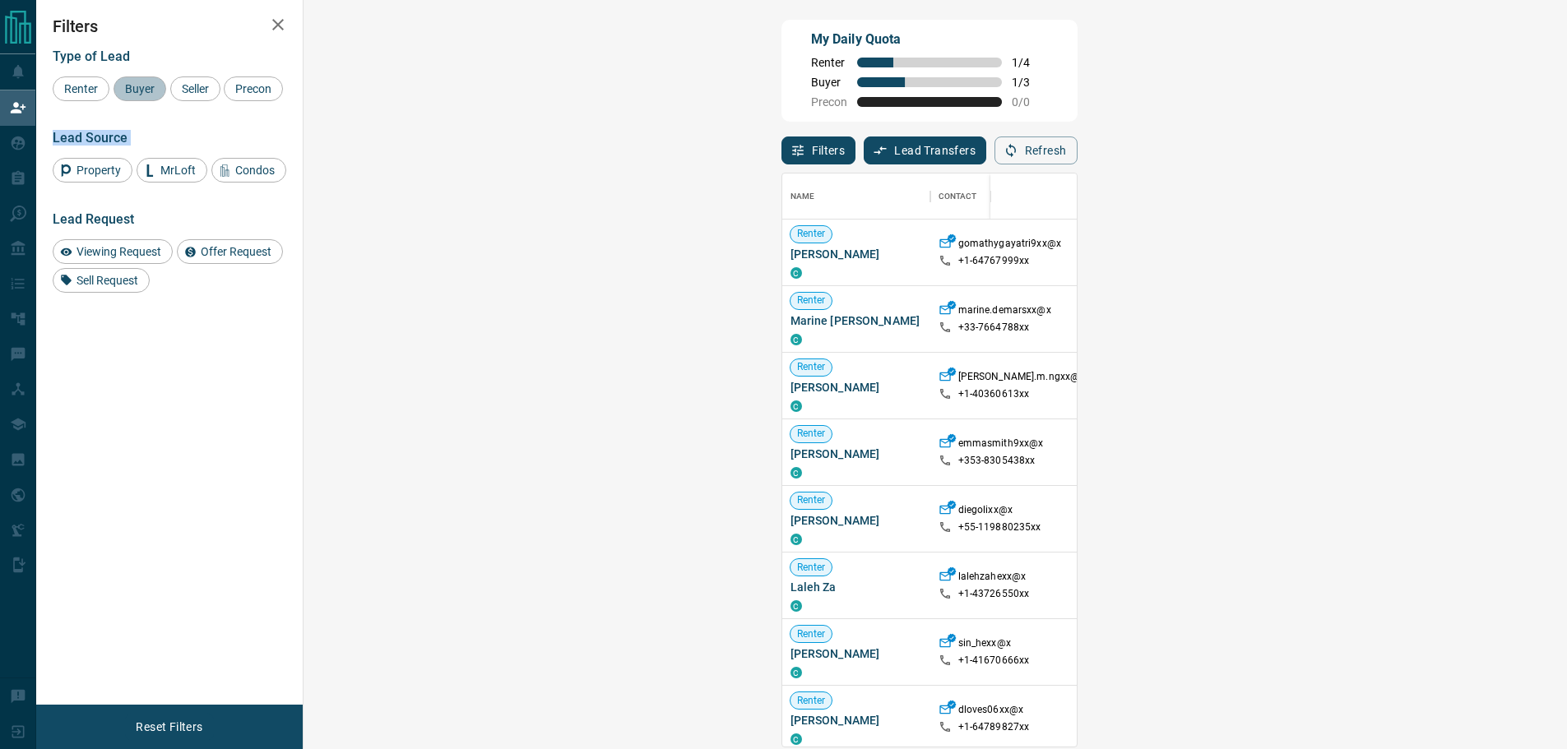
click at [128, 88] on span "Buyer" at bounding box center [139, 88] width 41 height 13
